Goal: Task Accomplishment & Management: Complete application form

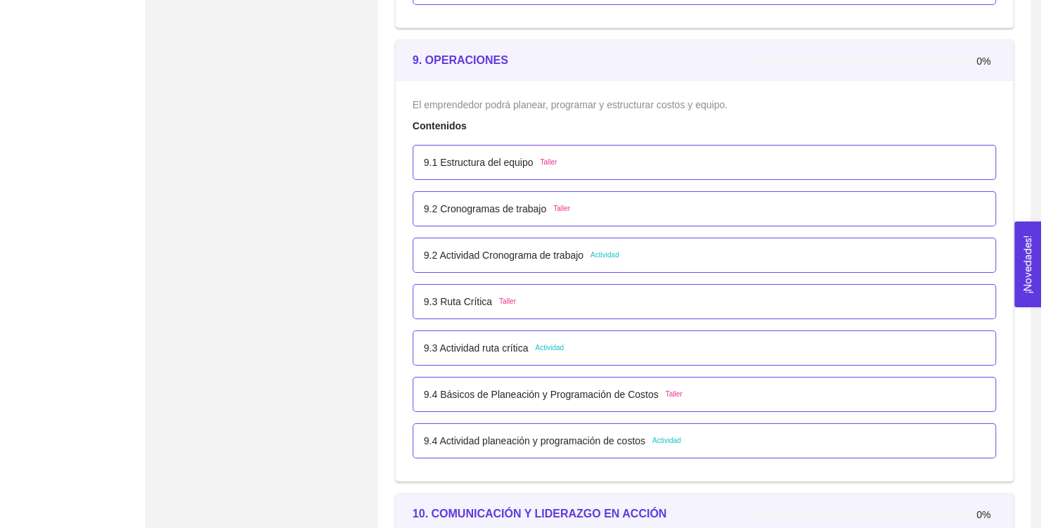
scroll to position [4685, 0]
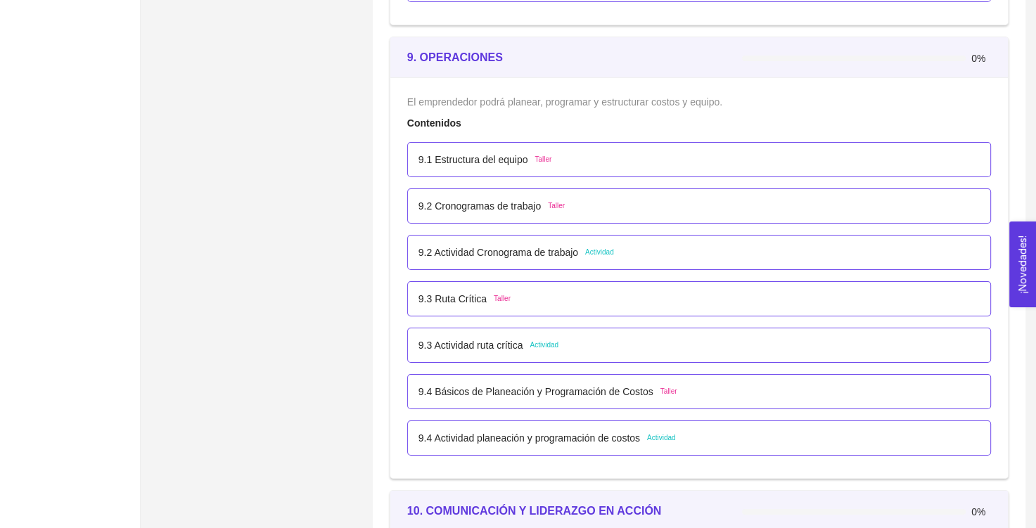
click at [503, 348] on p "9.3 Actividad ruta crítica" at bounding box center [470, 344] width 105 height 15
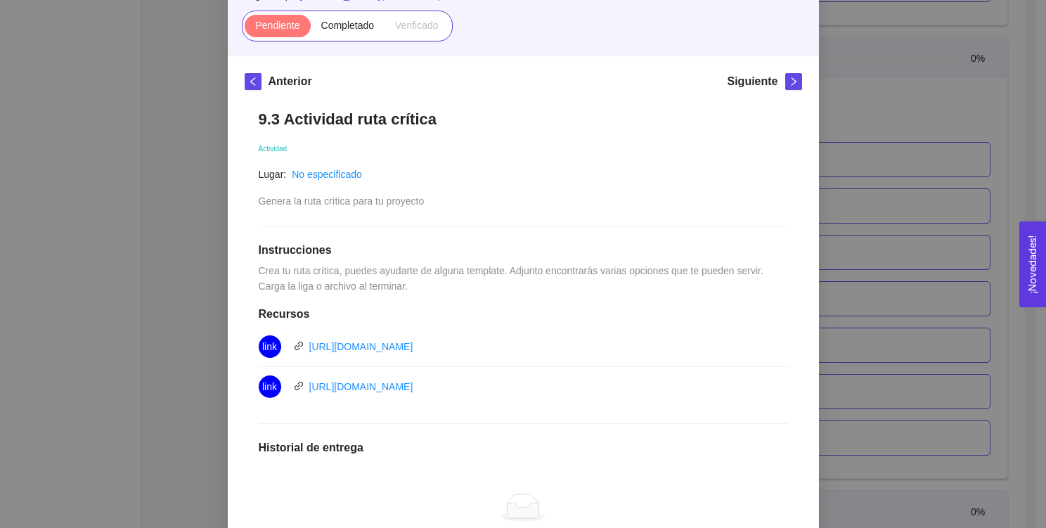
scroll to position [345, 0]
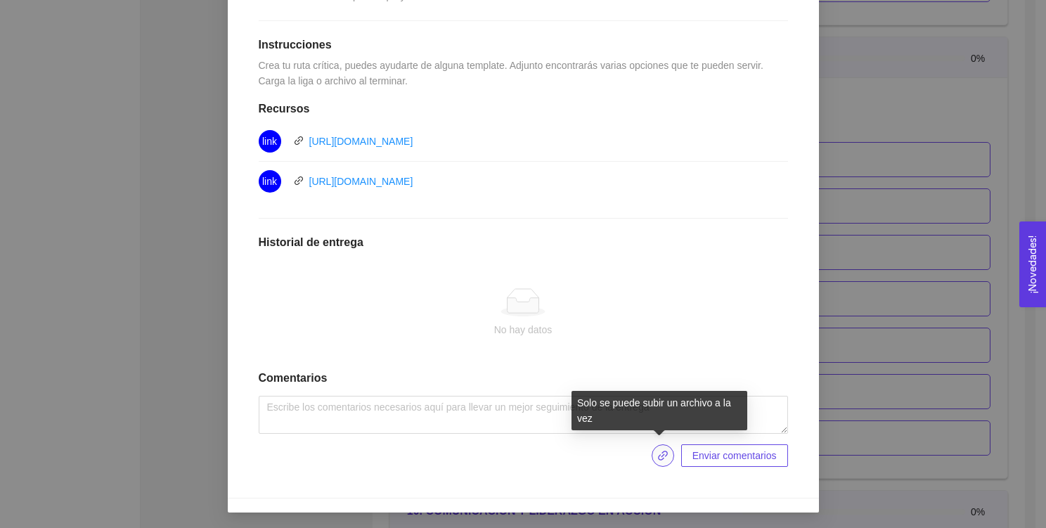
click at [663, 450] on icon "link" at bounding box center [662, 455] width 11 height 11
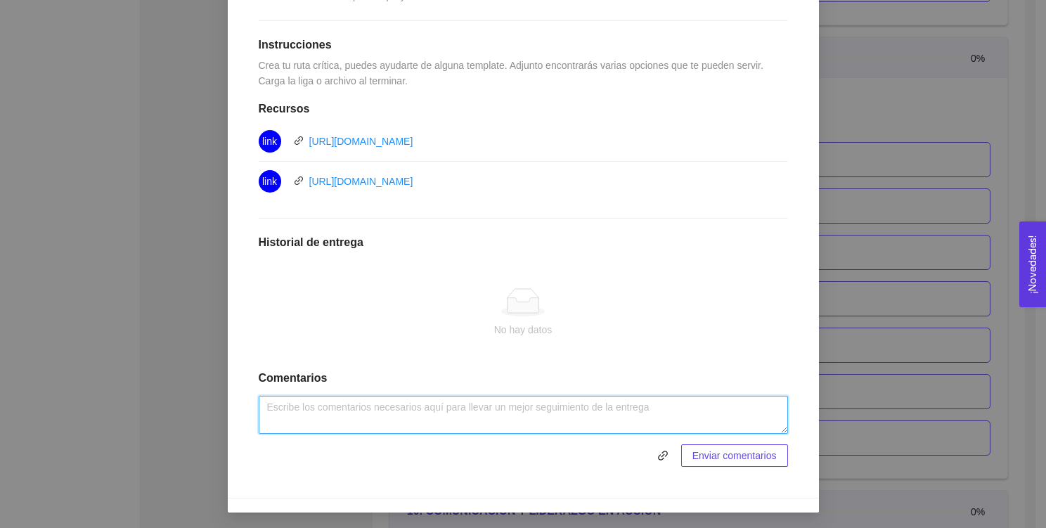
click at [545, 407] on textarea at bounding box center [523, 415] width 529 height 38
click at [391, 408] on textarea "Ruta crítica NEMATOX, rojo es ruta critica." at bounding box center [523, 415] width 529 height 38
click at [498, 401] on textarea "Ruta crítica NEMATOX, rojo es lo que se cree ruta critica." at bounding box center [523, 415] width 529 height 38
click at [0, 0] on lt-span "cr í tica" at bounding box center [0, 0] width 0 height 0
type textarea "Ruta crítica NEMATOX, rojo es lo que se cree ruta crítica."
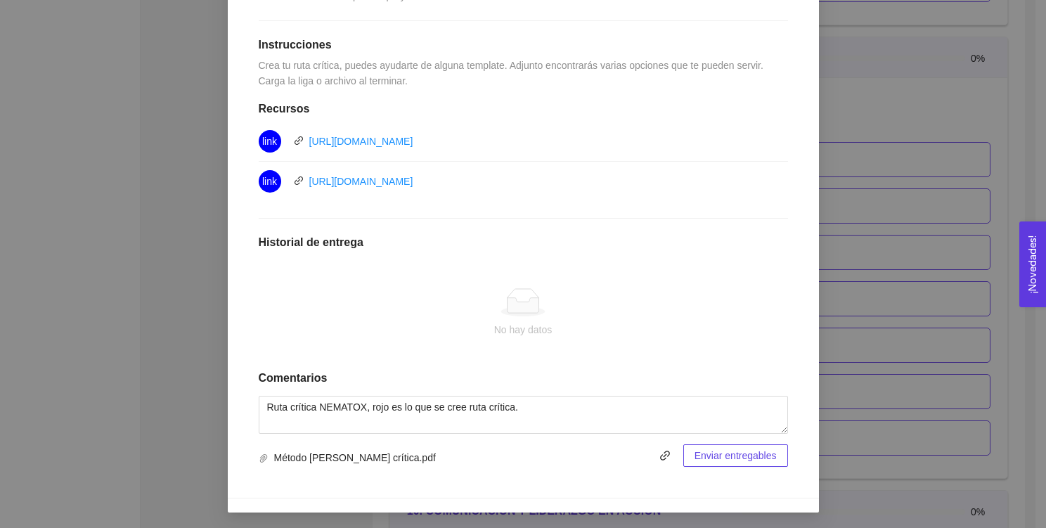
click at [732, 453] on span "Enviar entregables" at bounding box center [736, 455] width 82 height 15
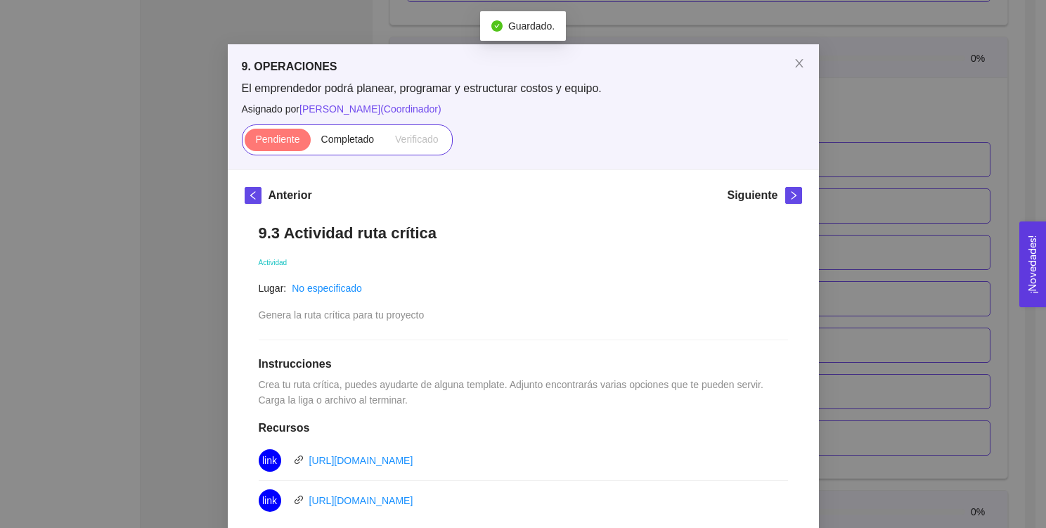
scroll to position [0, 0]
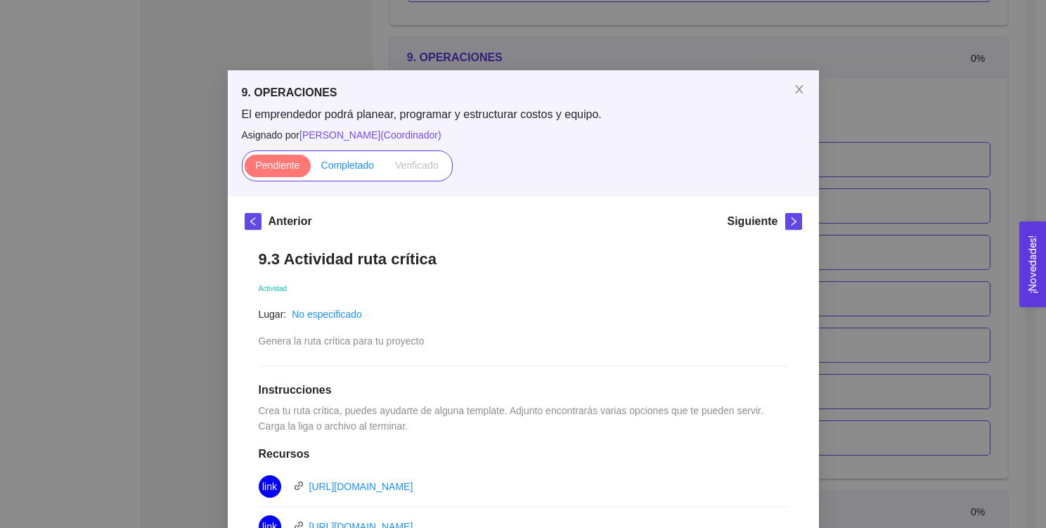
click at [337, 173] on label "Completado" at bounding box center [348, 166] width 75 height 22
click at [311, 169] on input "Completado" at bounding box center [311, 169] width 0 height 0
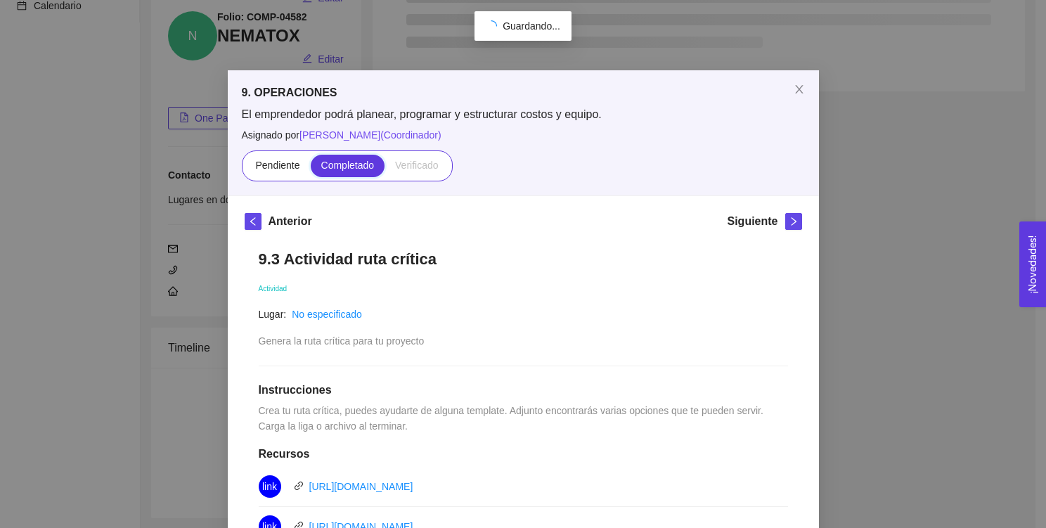
scroll to position [4685, 0]
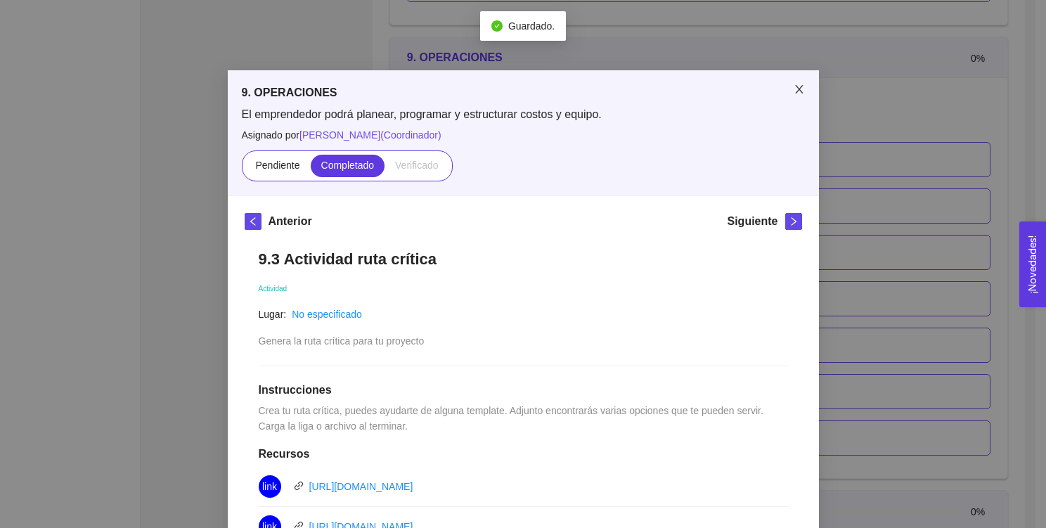
click at [794, 89] on icon "close" at bounding box center [799, 89] width 11 height 11
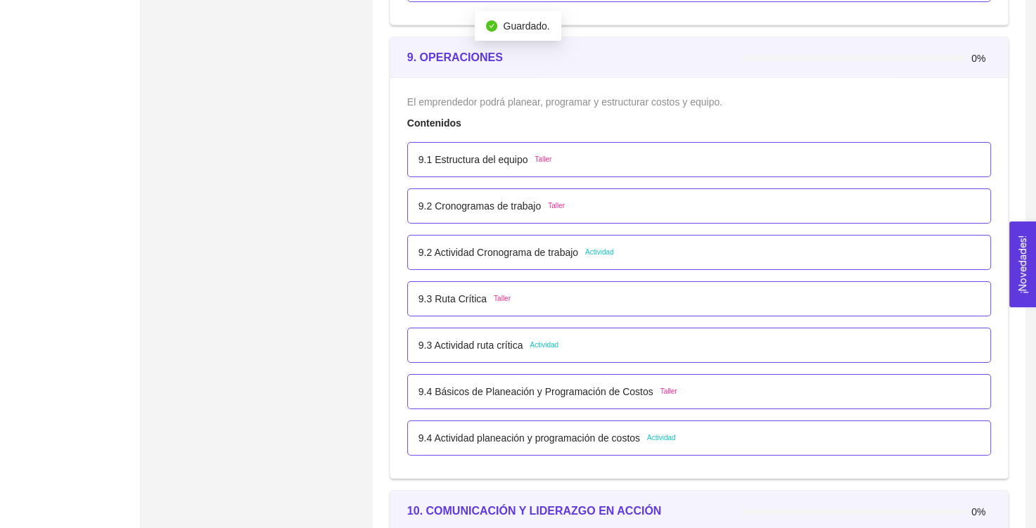
click at [520, 258] on div "9.2 Actividad Cronograma de trabajo Actividad" at bounding box center [699, 252] width 584 height 35
click at [517, 252] on p "9.2 Actividad Cronograma de trabajo" at bounding box center [498, 252] width 160 height 15
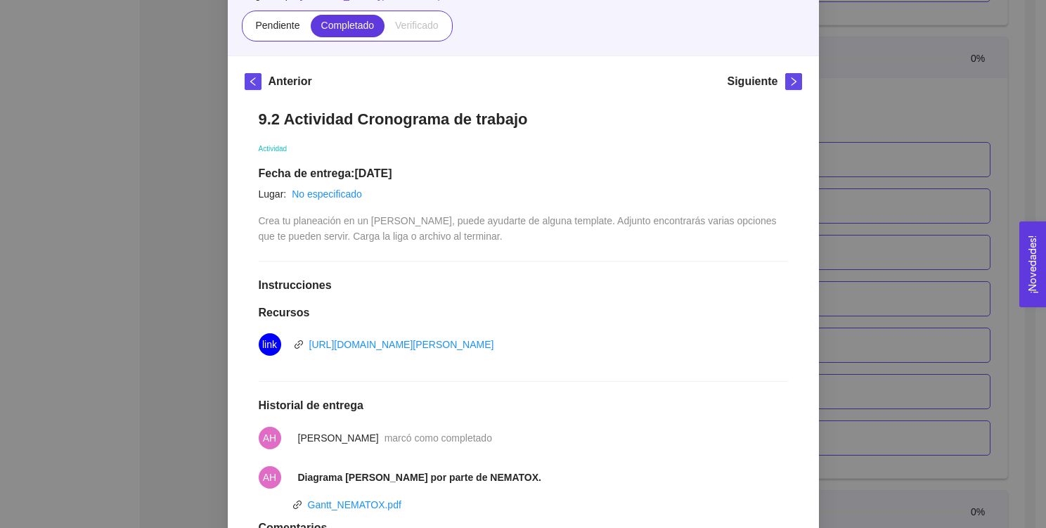
scroll to position [73, 0]
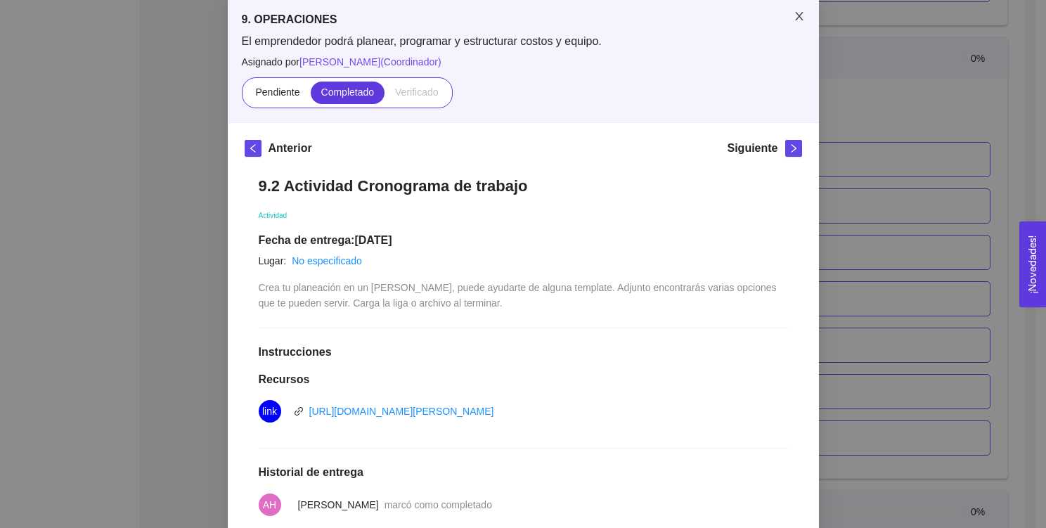
click at [787, 26] on span "Close" at bounding box center [799, 16] width 39 height 39
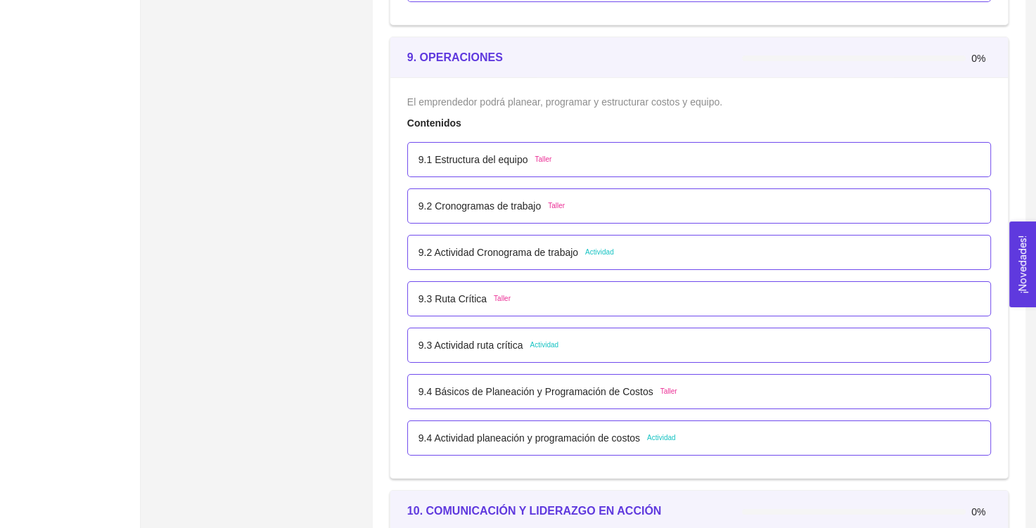
click at [576, 432] on p "9.4 Actividad planeación y programación de costos" at bounding box center [528, 437] width 221 height 15
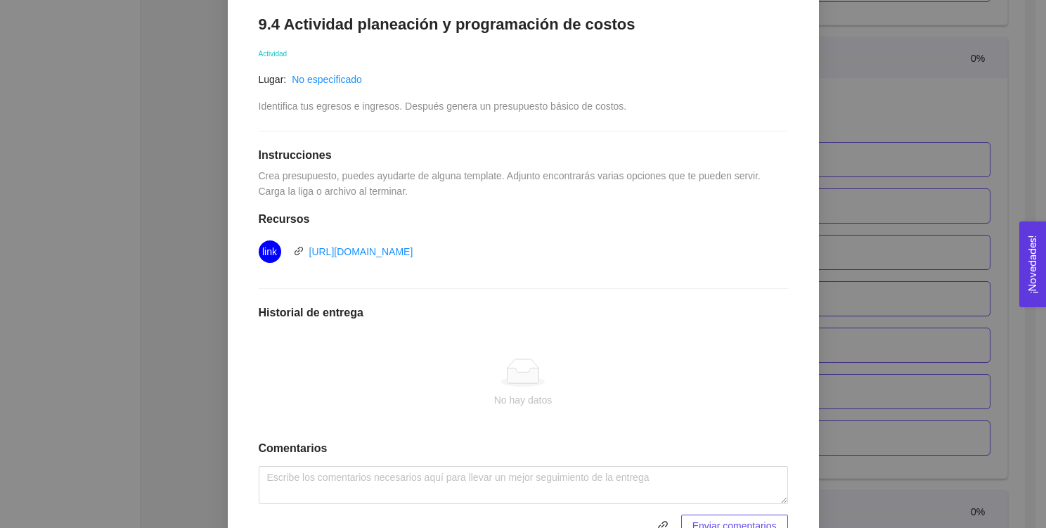
scroll to position [271, 0]
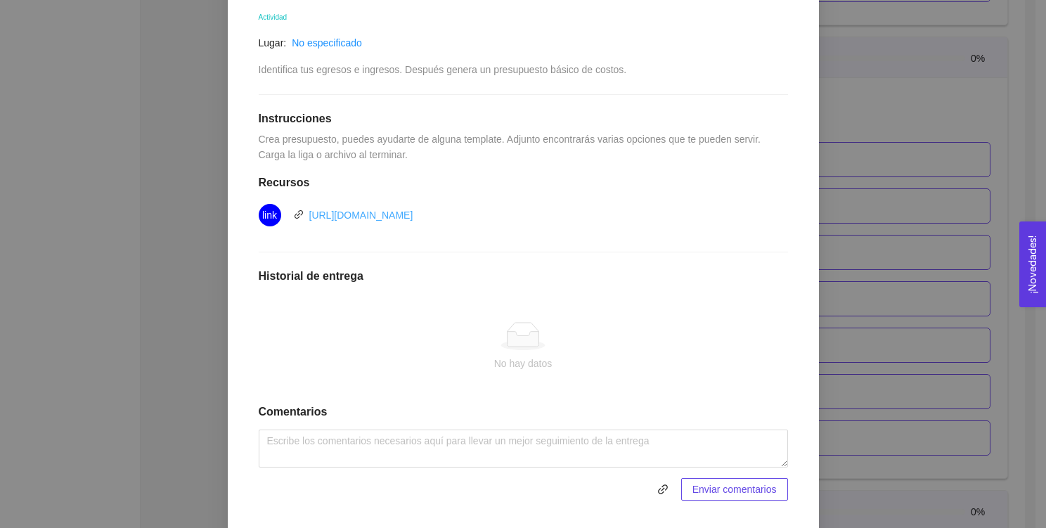
click at [413, 211] on link "[URL][DOMAIN_NAME]" at bounding box center [361, 215] width 104 height 11
